Goal: Information Seeking & Learning: Learn about a topic

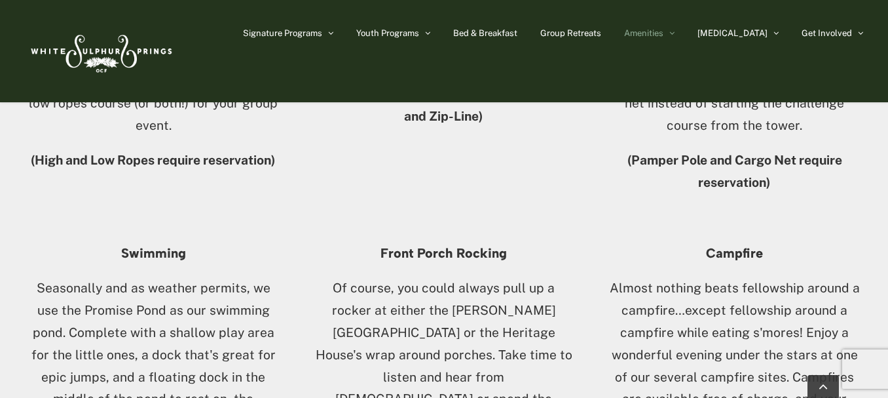
scroll to position [1703, 0]
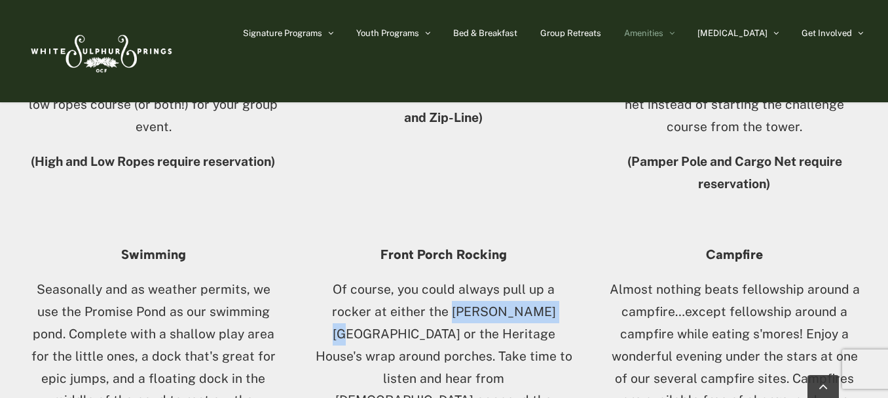
drag, startPoint x: 417, startPoint y: 266, endPoint x: 513, endPoint y: 267, distance: 96.3
click at [513, 278] on p "Of course, you could always pull up a rocker at either the [PERSON_NAME][GEOGRA…" at bounding box center [444, 367] width 257 height 178
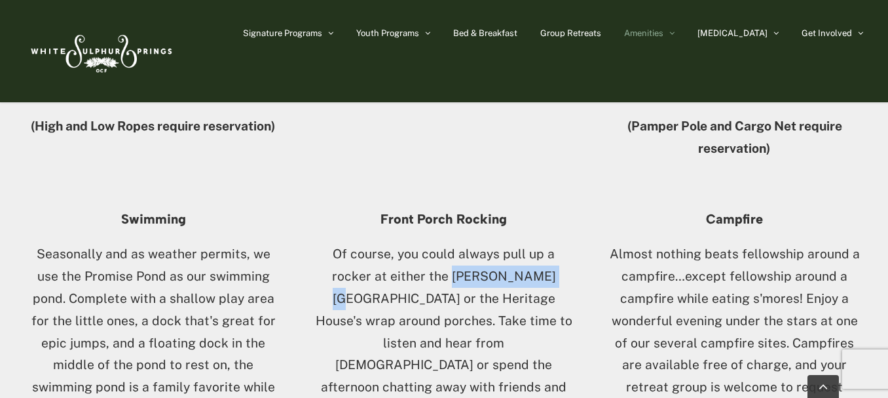
scroll to position [1769, 0]
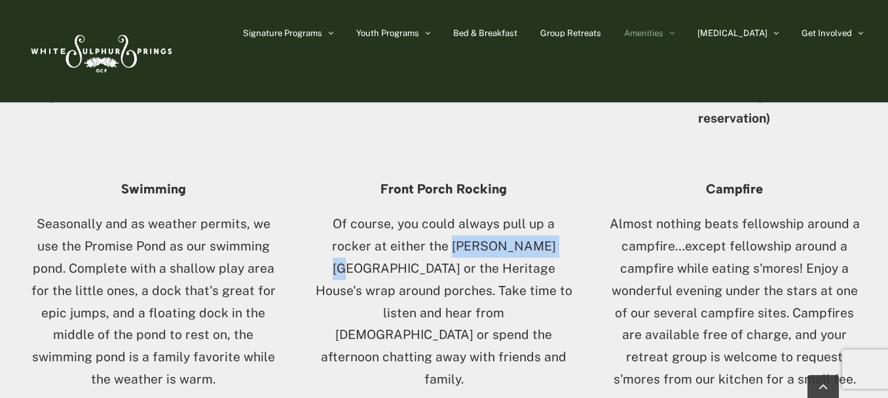
copy p "[PERSON_NAME][GEOGRAPHIC_DATA]"
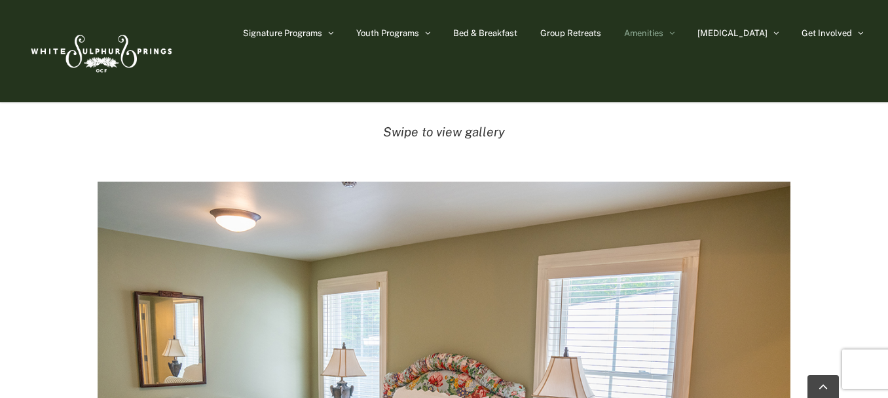
scroll to position [1965, 0]
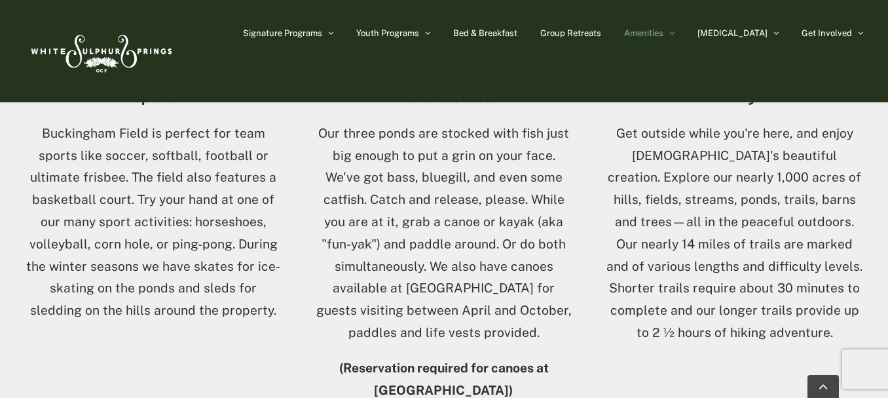
scroll to position [1114, 0]
